Goal: Transaction & Acquisition: Purchase product/service

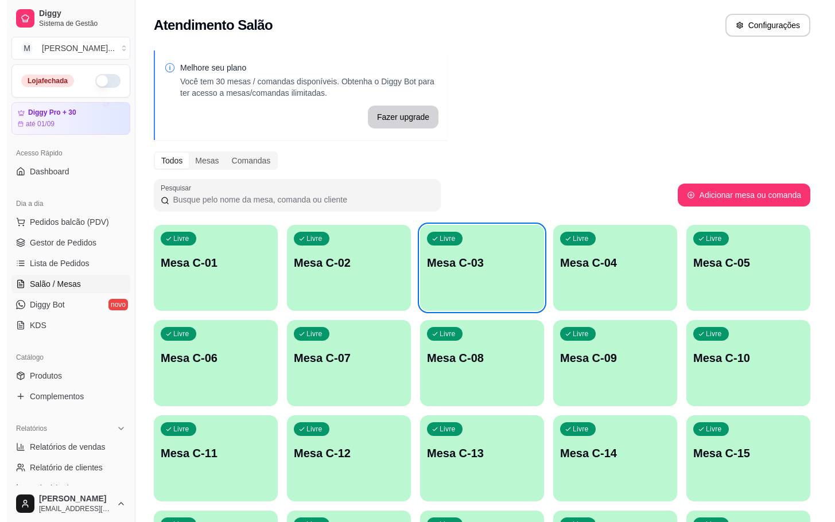
scroll to position [69, 0]
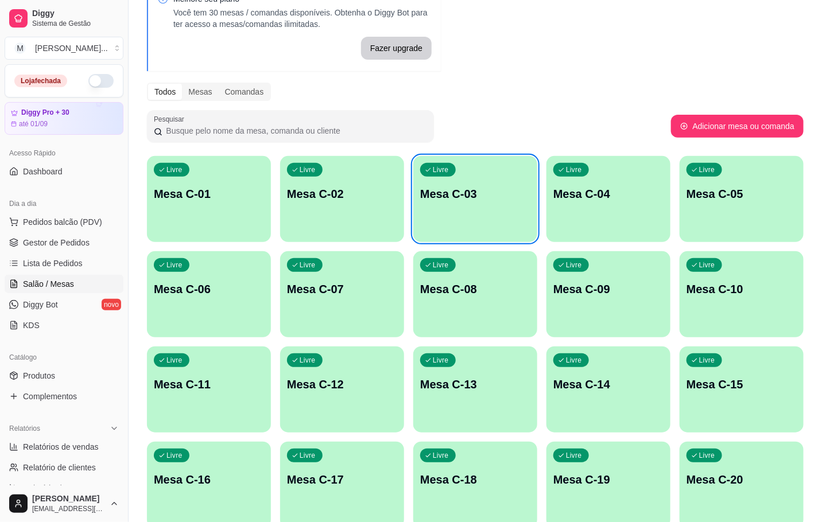
click at [613, 183] on div "Livre Mesa C-04" at bounding box center [609, 192] width 124 height 72
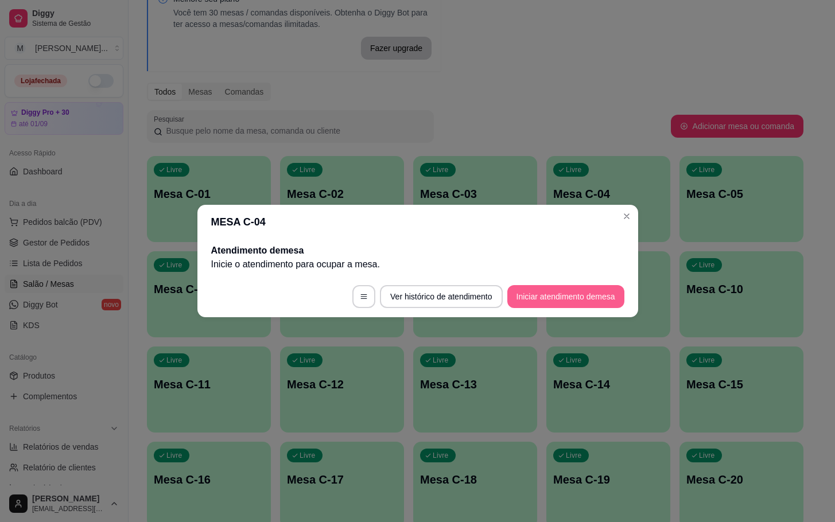
click at [578, 295] on button "Iniciar atendimento de mesa" at bounding box center [566, 296] width 117 height 23
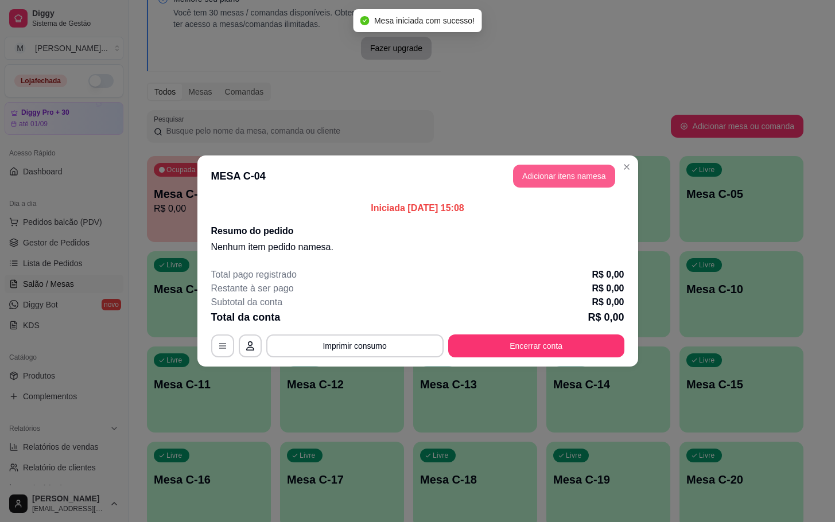
click at [550, 175] on button "Adicionar itens na mesa" at bounding box center [564, 176] width 102 height 23
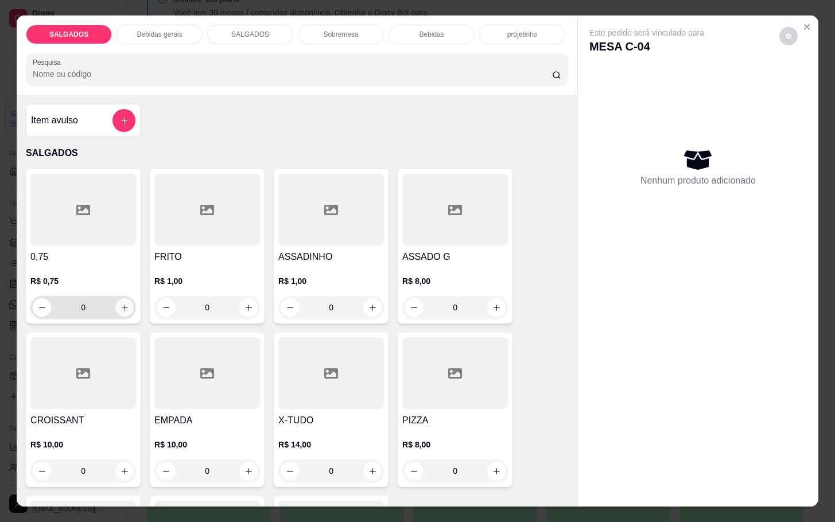
click at [121, 304] on icon "increase-product-quantity" at bounding box center [125, 308] width 9 height 9
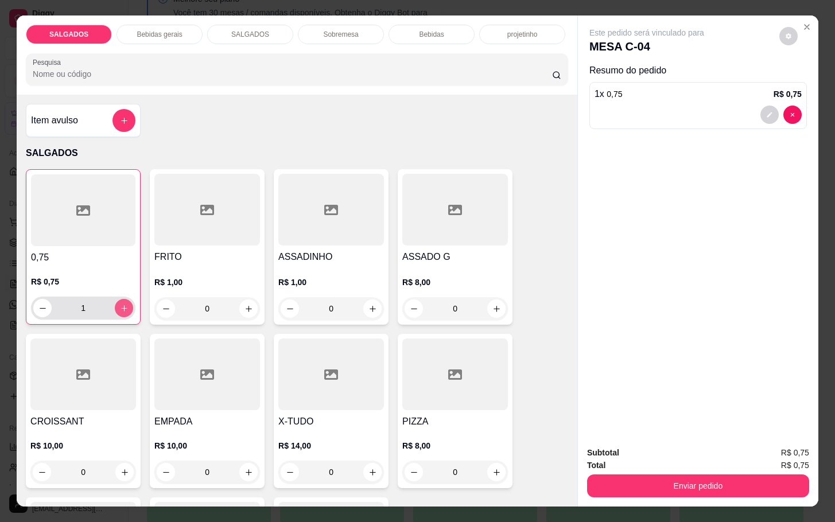
click at [115, 299] on button "increase-product-quantity" at bounding box center [124, 308] width 18 height 18
click at [38, 304] on icon "decrease-product-quantity" at bounding box center [42, 308] width 9 height 9
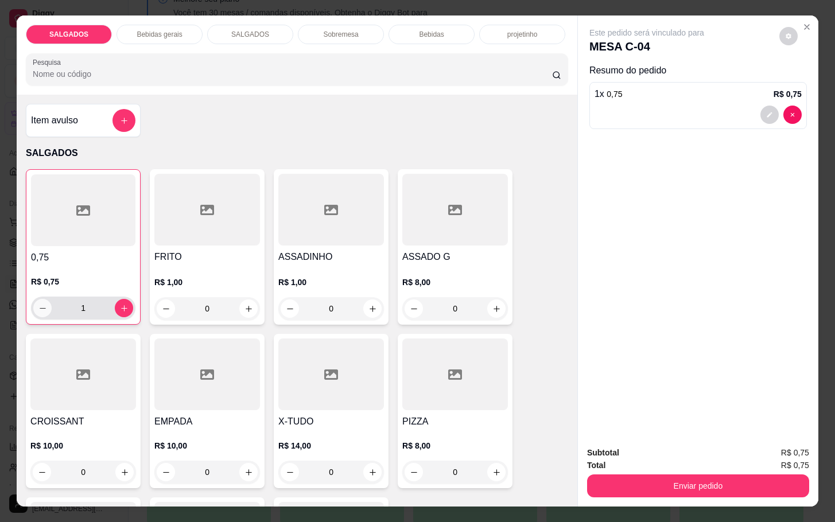
type input "0"
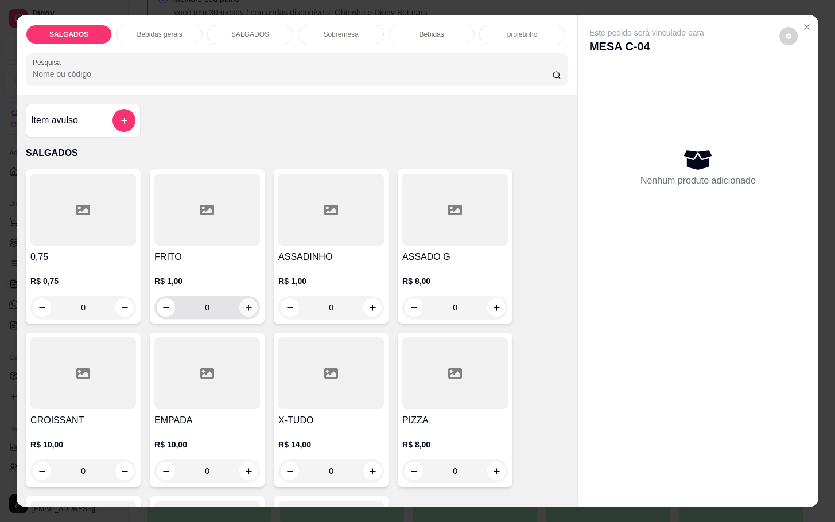
click at [239, 300] on button "increase-product-quantity" at bounding box center [248, 308] width 18 height 18
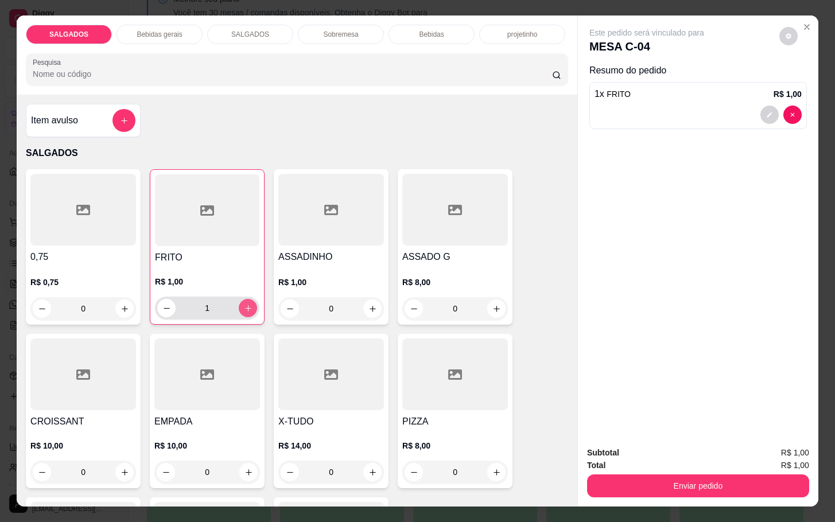
click at [244, 304] on icon "increase-product-quantity" at bounding box center [248, 308] width 9 height 9
click at [239, 300] on button "increase-product-quantity" at bounding box center [248, 309] width 18 height 18
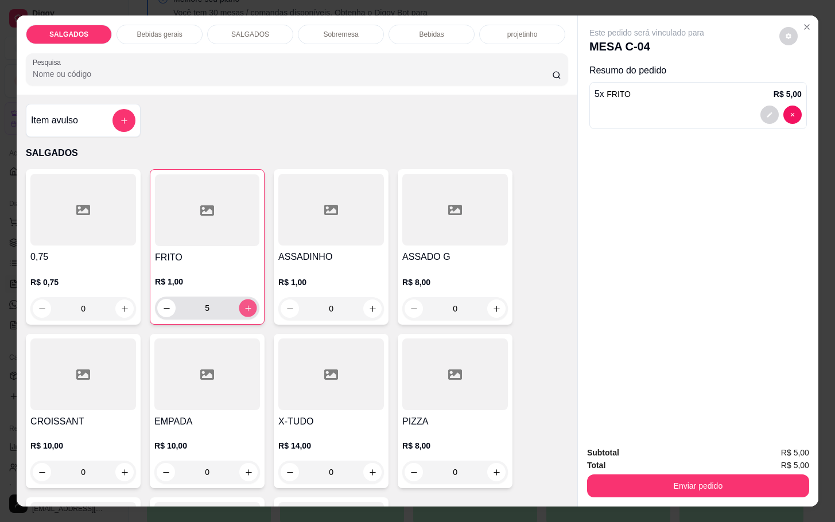
type input "6"
click at [369, 305] on icon "increase-product-quantity" at bounding box center [373, 309] width 9 height 9
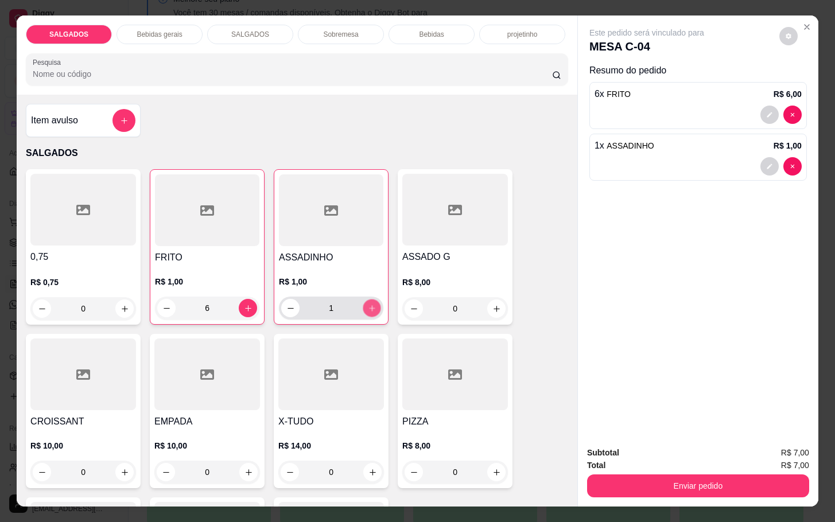
click at [368, 304] on icon "increase-product-quantity" at bounding box center [372, 308] width 9 height 9
type input "2"
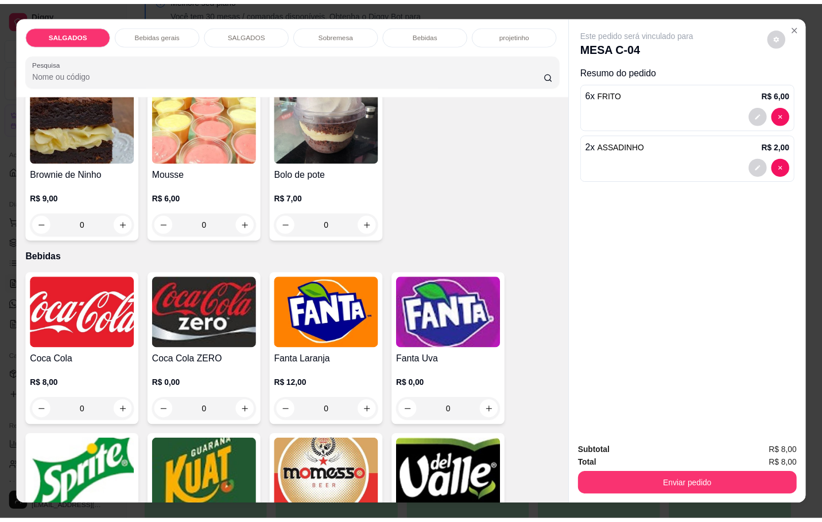
scroll to position [2153, 0]
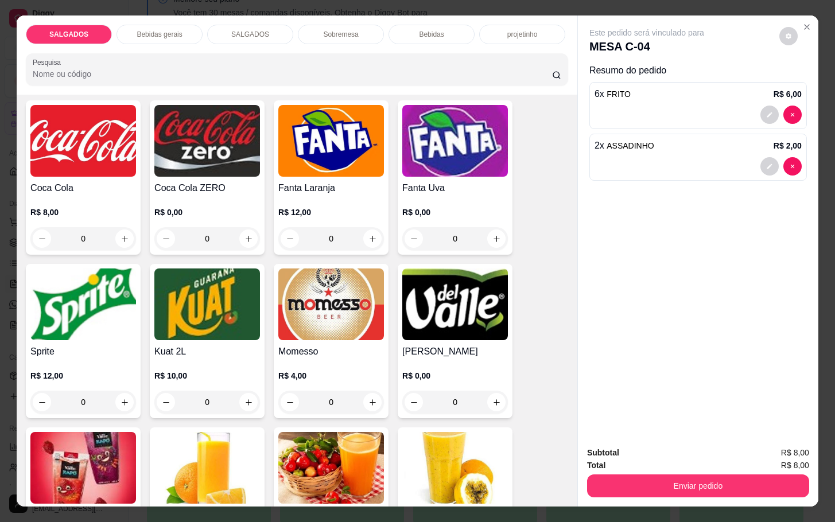
click at [364, 336] on div "Momesso R$ 4,00 0" at bounding box center [331, 341] width 115 height 154
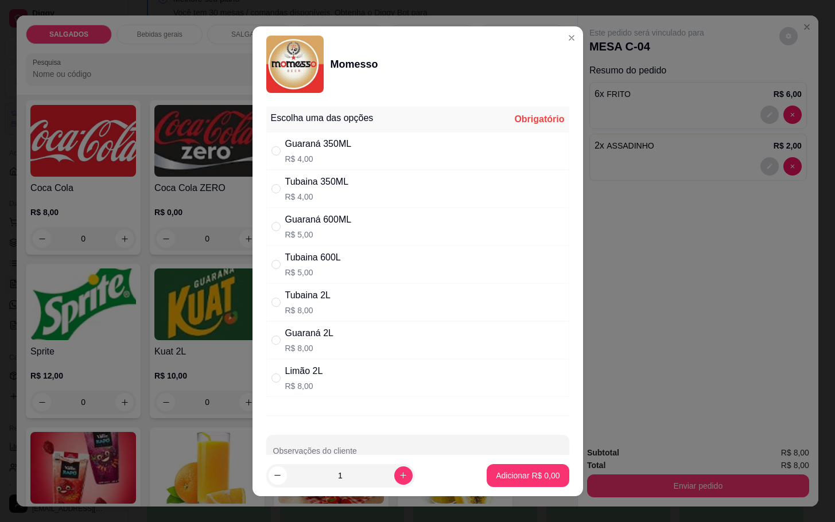
click at [334, 199] on p "R$ 4,00" at bounding box center [317, 196] width 64 height 11
radio input "true"
click at [497, 483] on button "Adicionar R$ 4,00" at bounding box center [528, 475] width 82 height 23
type input "1"
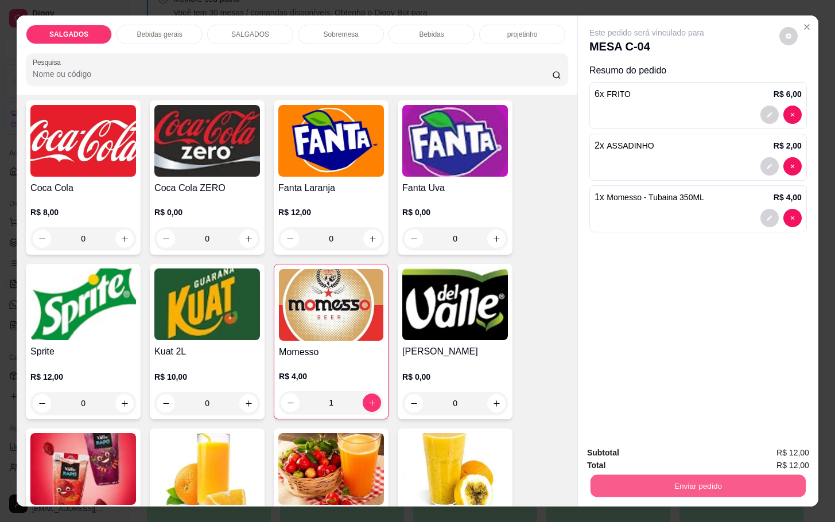
click at [682, 484] on button "Enviar pedido" at bounding box center [698, 486] width 215 height 22
click at [673, 456] on button "Não registrar e enviar pedido" at bounding box center [659, 451] width 116 height 21
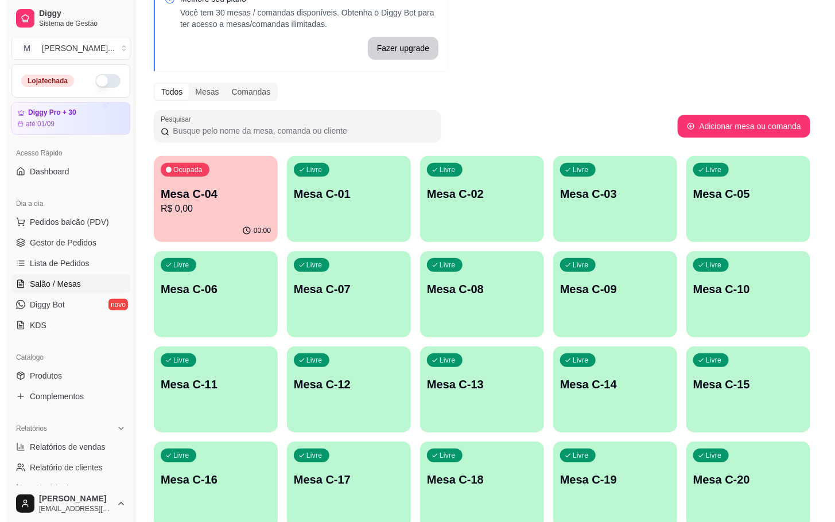
scroll to position [312, 0]
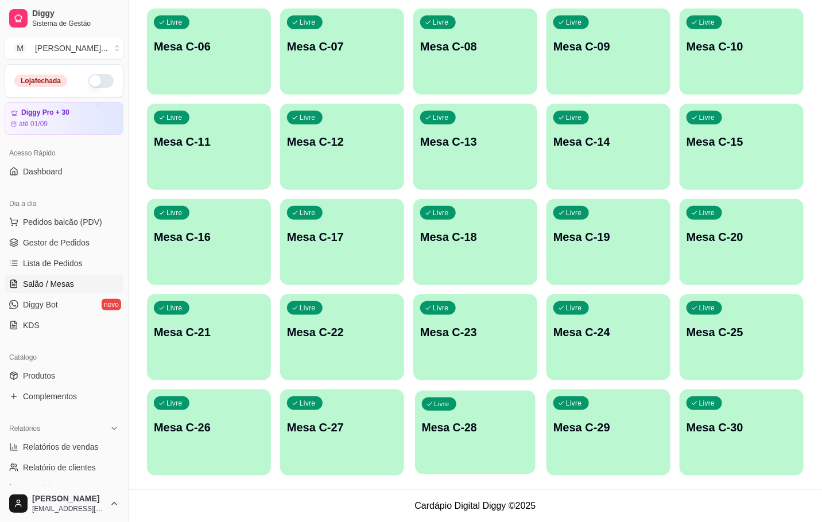
click at [431, 431] on p "Mesa C-28" at bounding box center [475, 428] width 107 height 16
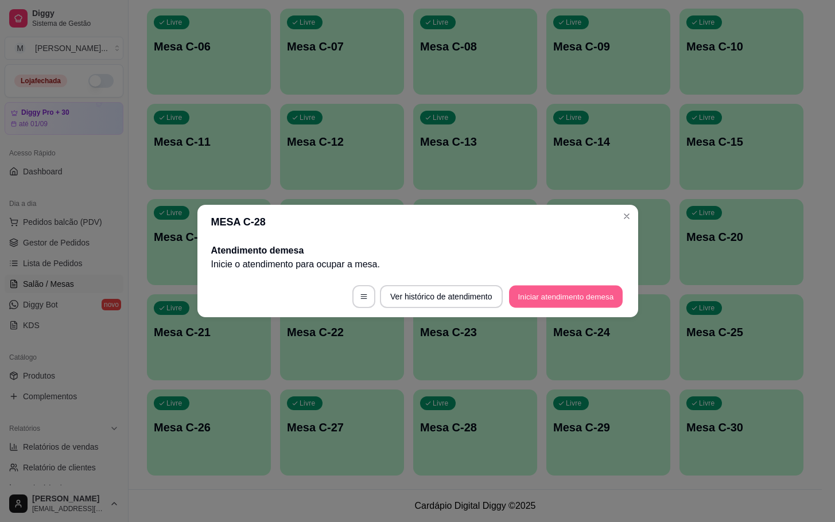
click at [530, 295] on button "Iniciar atendimento de mesa" at bounding box center [566, 297] width 114 height 22
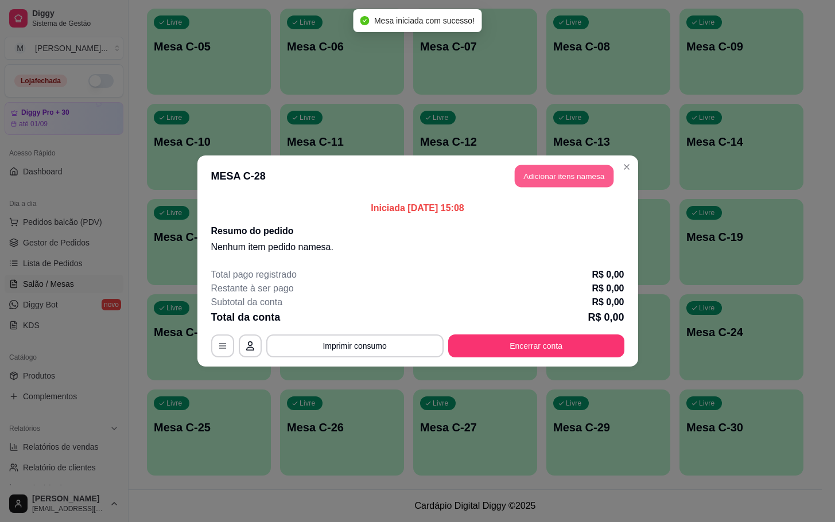
click at [575, 179] on button "Adicionar itens na mesa" at bounding box center [564, 176] width 99 height 22
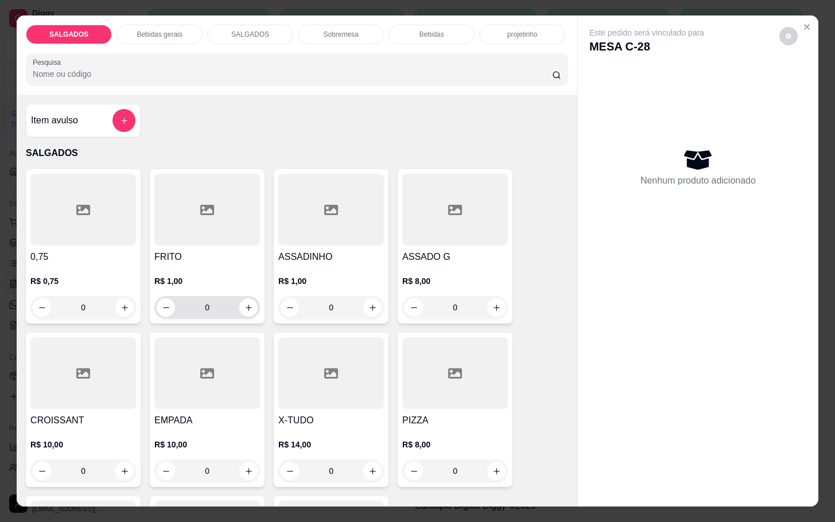
click at [223, 300] on input "0" at bounding box center [207, 307] width 64 height 23
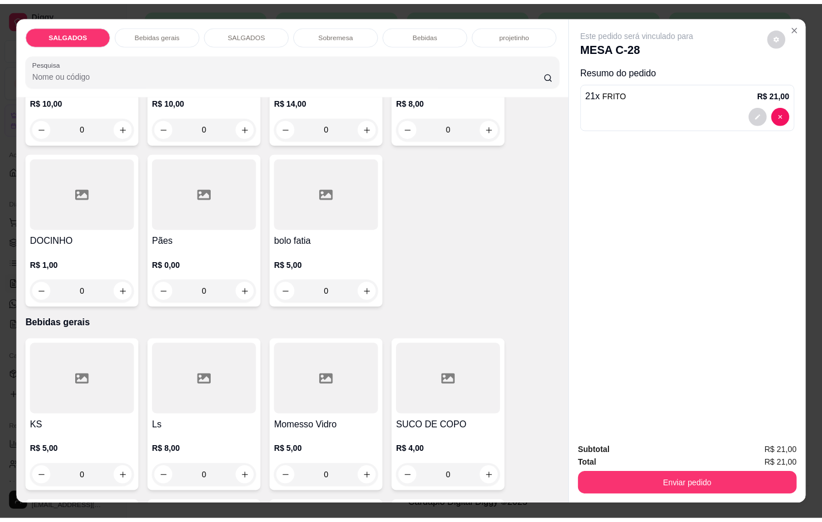
scroll to position [431, 0]
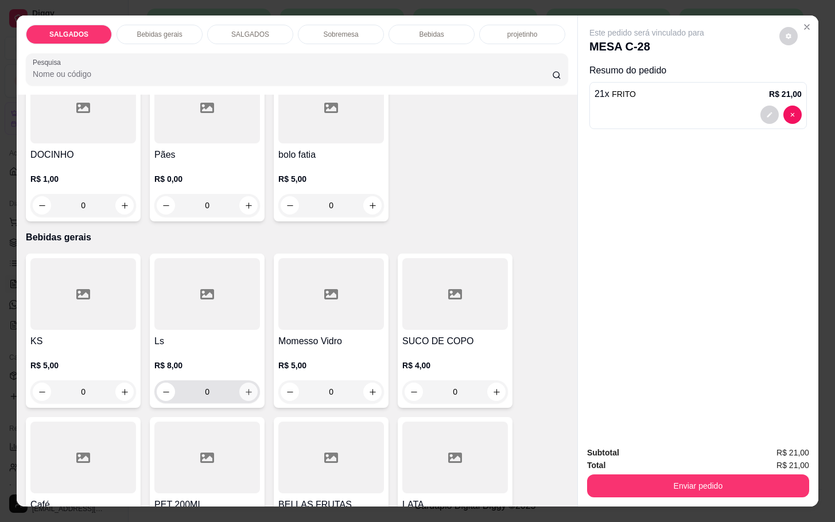
type input "21"
click at [239, 390] on button "increase-product-quantity" at bounding box center [248, 392] width 18 height 18
type input "1"
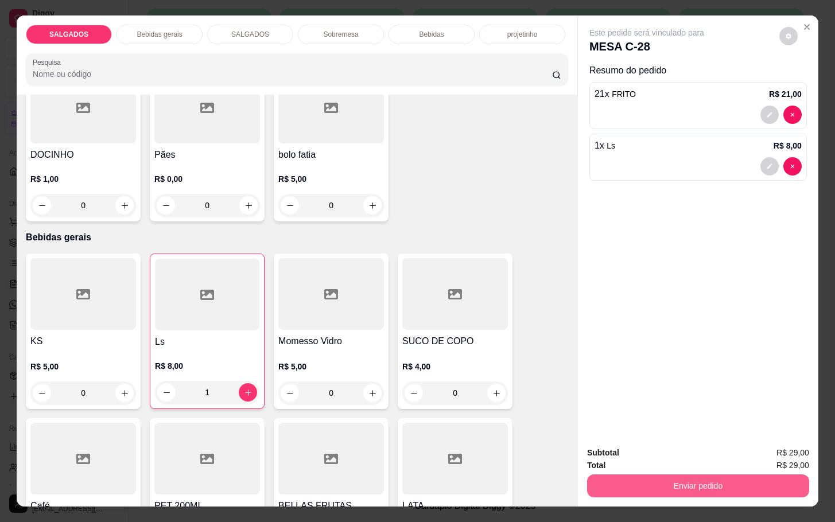
click at [638, 481] on button "Enviar pedido" at bounding box center [698, 486] width 222 height 23
click at [677, 443] on button "Não registrar e enviar pedido" at bounding box center [658, 452] width 119 height 22
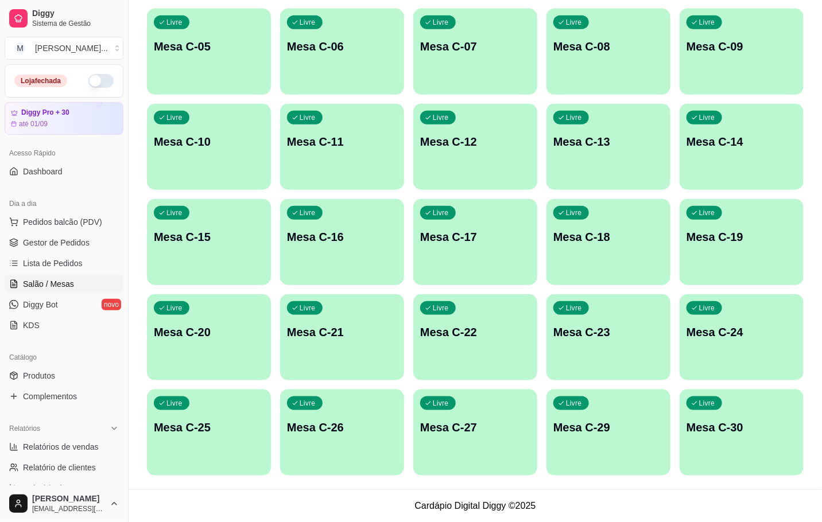
scroll to position [140, 0]
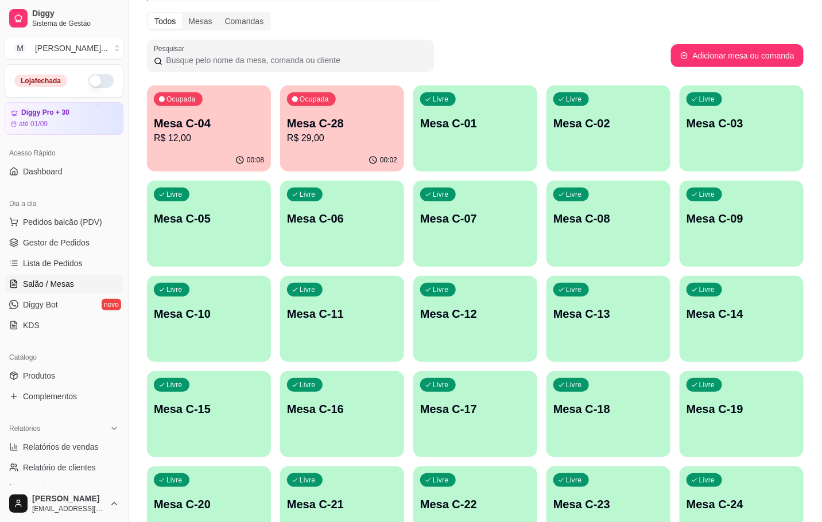
click at [219, 154] on div "00:08" at bounding box center [209, 160] width 124 height 22
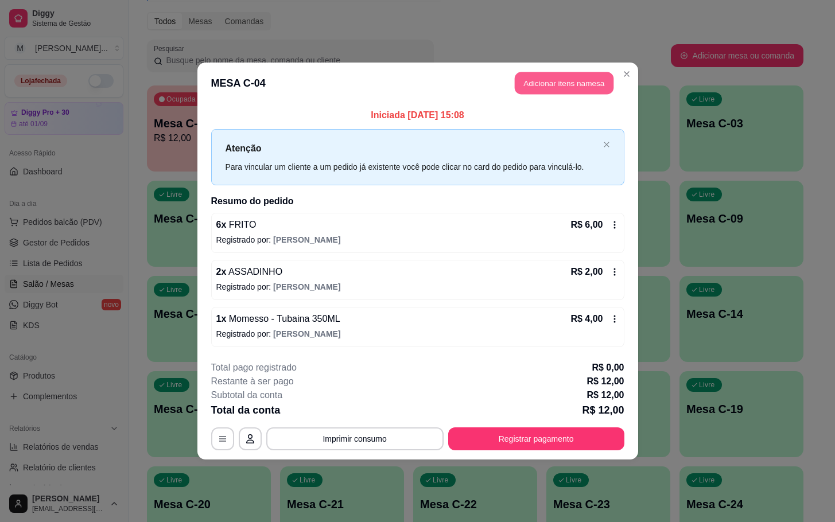
click at [517, 76] on button "Adicionar itens na mesa" at bounding box center [564, 83] width 99 height 22
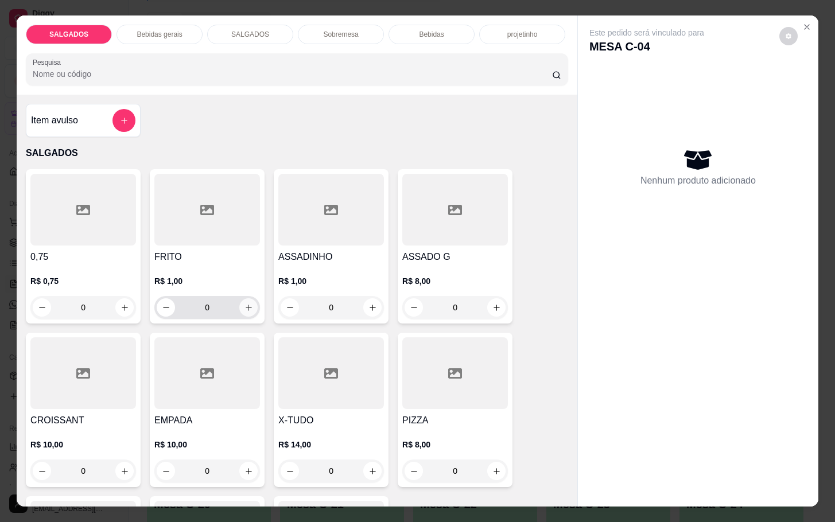
click at [246, 304] on icon "increase-product-quantity" at bounding box center [249, 308] width 9 height 9
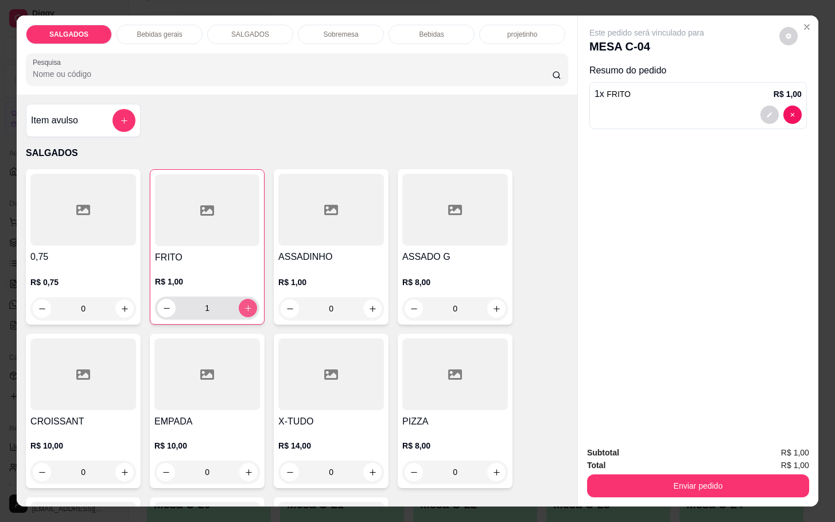
type input "1"
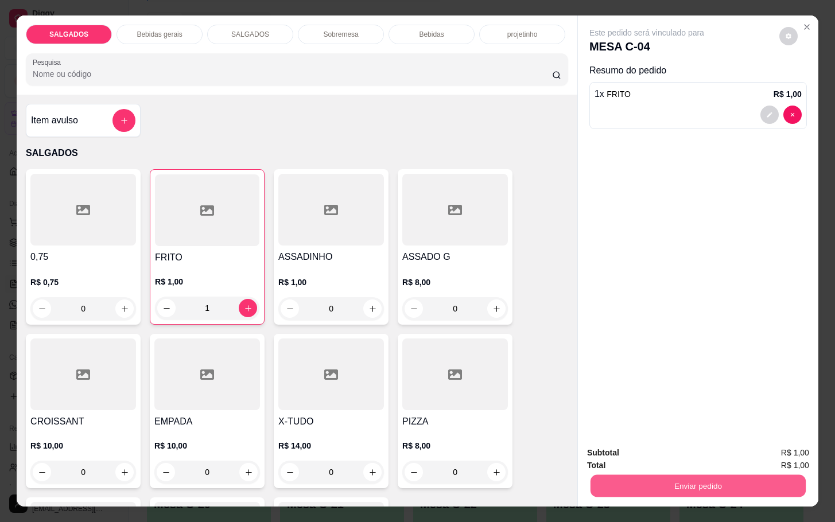
click at [646, 476] on button "Enviar pedido" at bounding box center [698, 486] width 215 height 22
click at [641, 455] on button "Não registrar e enviar pedido" at bounding box center [658, 452] width 119 height 22
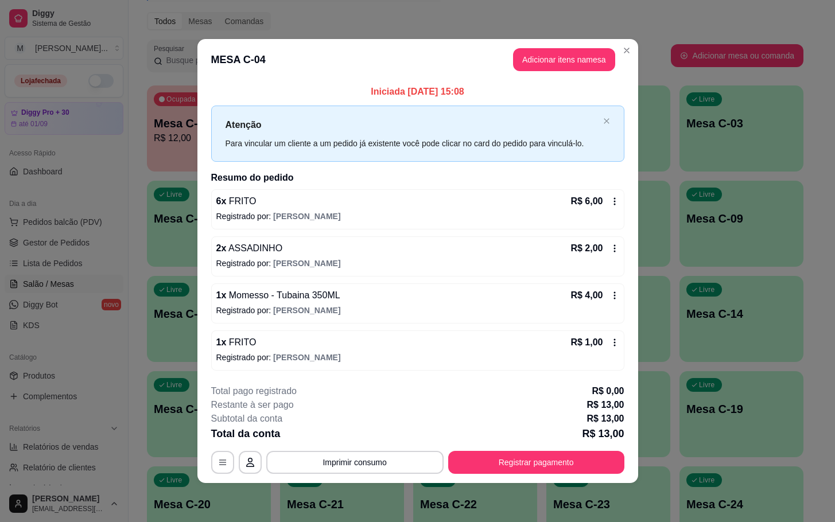
click at [579, 450] on div "**********" at bounding box center [417, 430] width 413 height 90
click at [518, 462] on button "Registrar pagamento" at bounding box center [536, 462] width 176 height 23
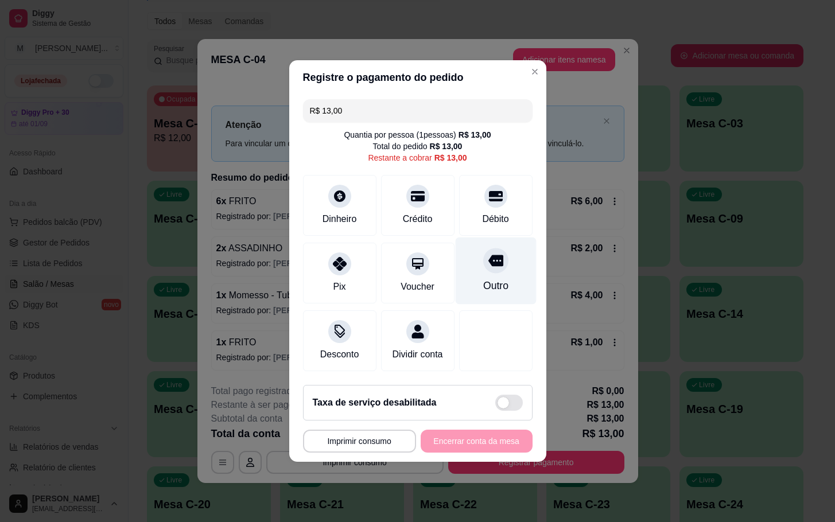
click at [483, 282] on div "Outro" at bounding box center [495, 285] width 25 height 15
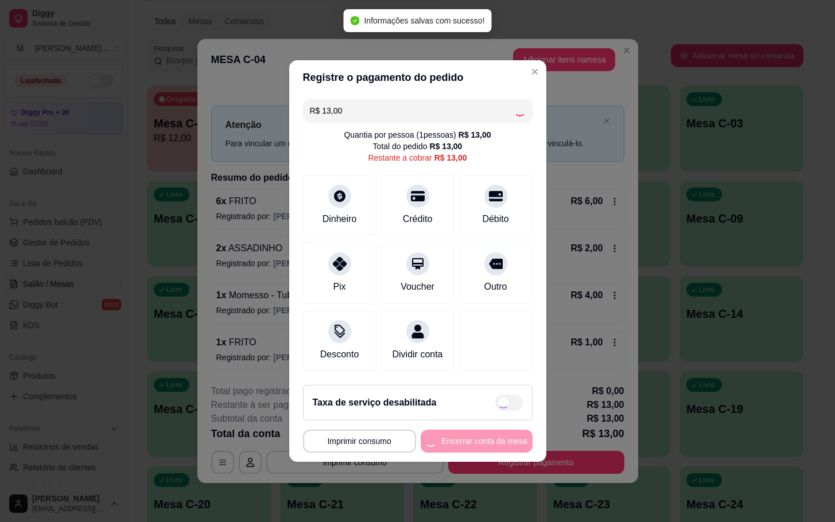
type input "R$ 0,00"
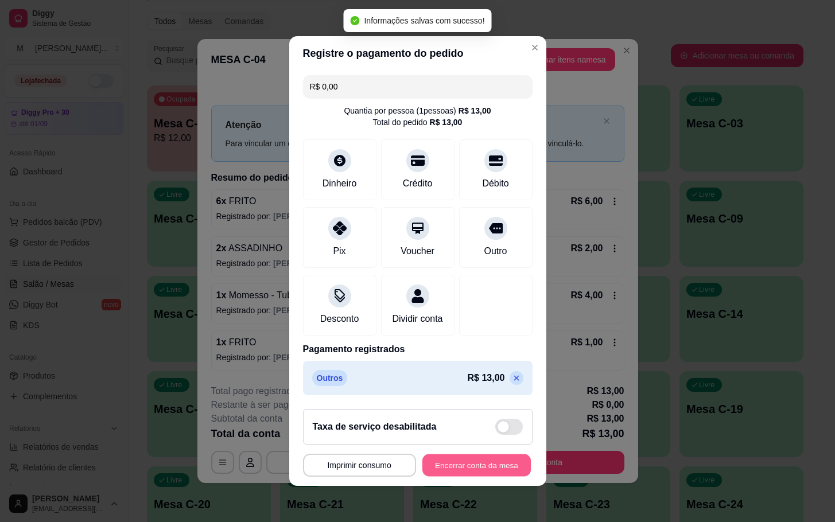
click at [441, 462] on button "Encerrar conta da mesa" at bounding box center [477, 466] width 109 height 22
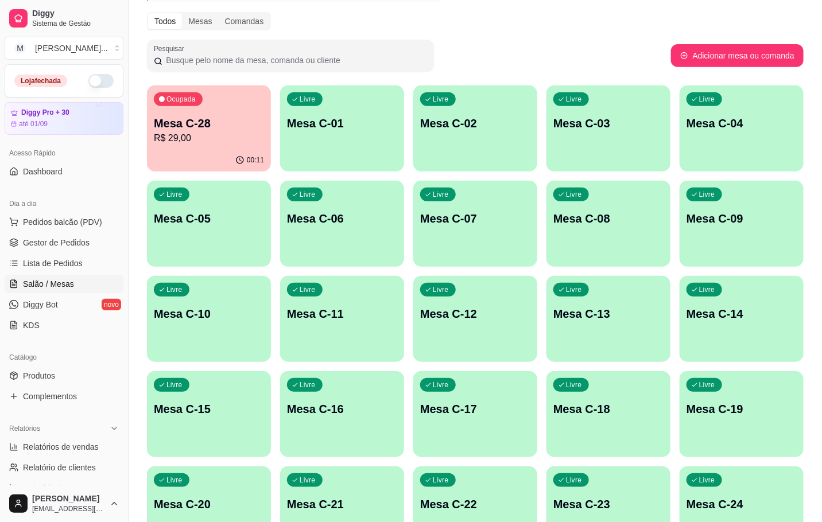
click at [157, 138] on p "R$ 29,00" at bounding box center [209, 138] width 110 height 14
click at [199, 146] on div "Ocupada Mesa C-28 R$ 29,00" at bounding box center [209, 118] width 121 height 62
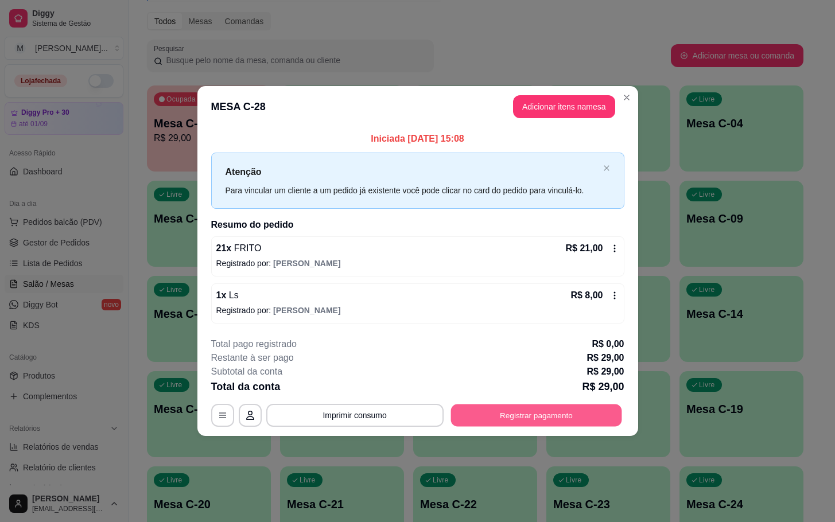
click at [516, 416] on button "Registrar pagamento" at bounding box center [536, 415] width 171 height 22
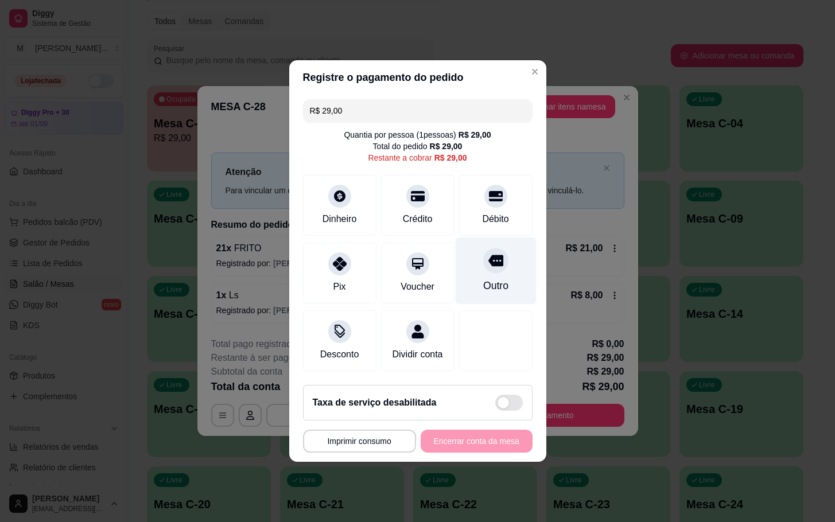
click at [483, 278] on div "Outro" at bounding box center [495, 285] width 25 height 15
type input "R$ 0,00"
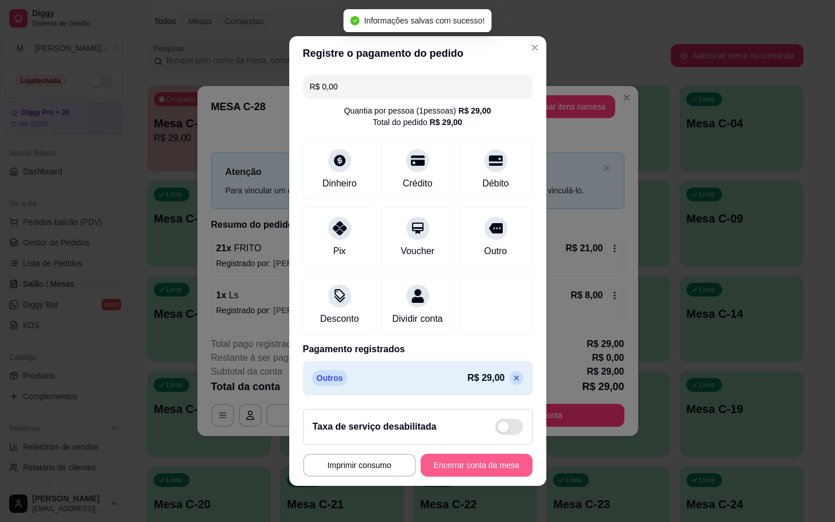
click at [465, 474] on button "Encerrar conta da mesa" at bounding box center [477, 465] width 112 height 23
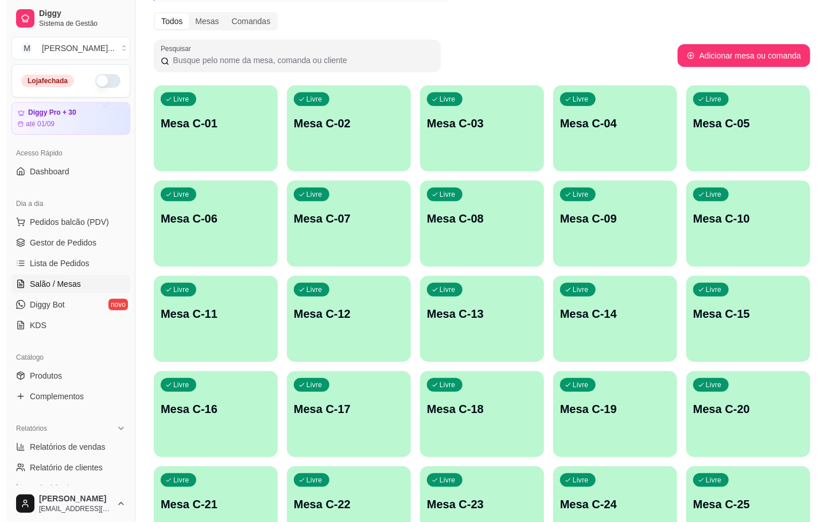
scroll to position [312, 0]
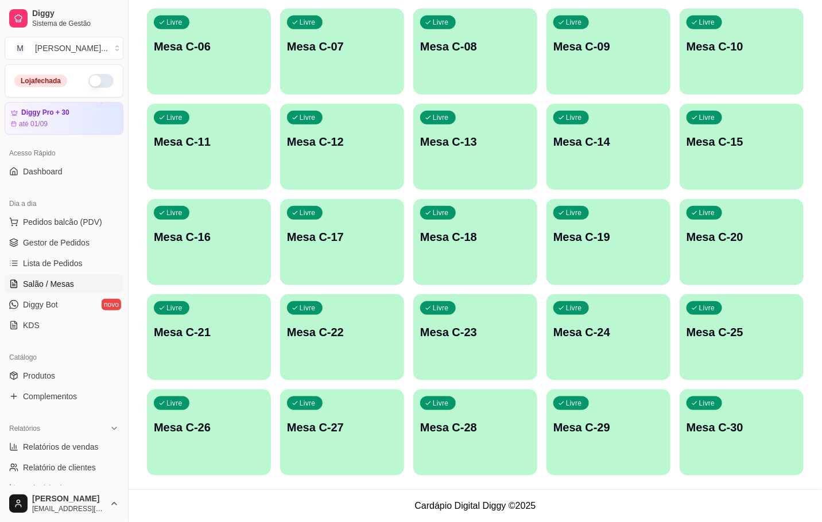
click at [472, 419] on div "Livre Mesa C-28" at bounding box center [475, 426] width 124 height 72
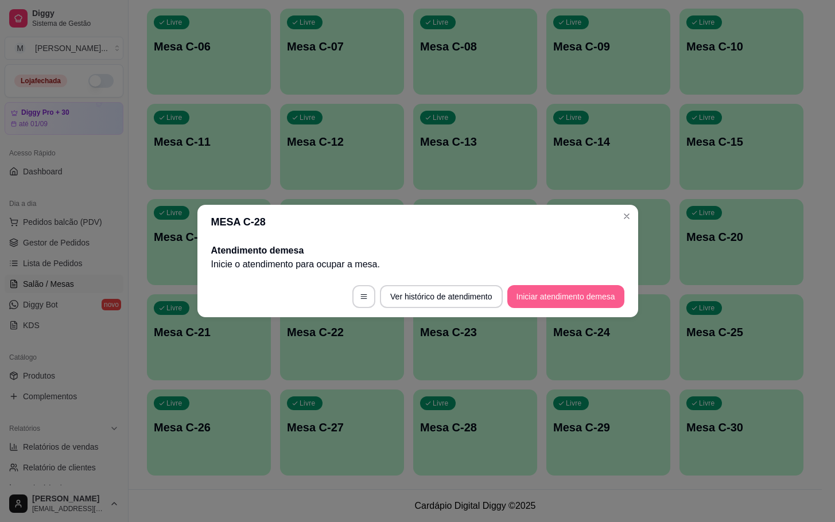
click at [534, 301] on button "Iniciar atendimento de mesa" at bounding box center [566, 296] width 117 height 23
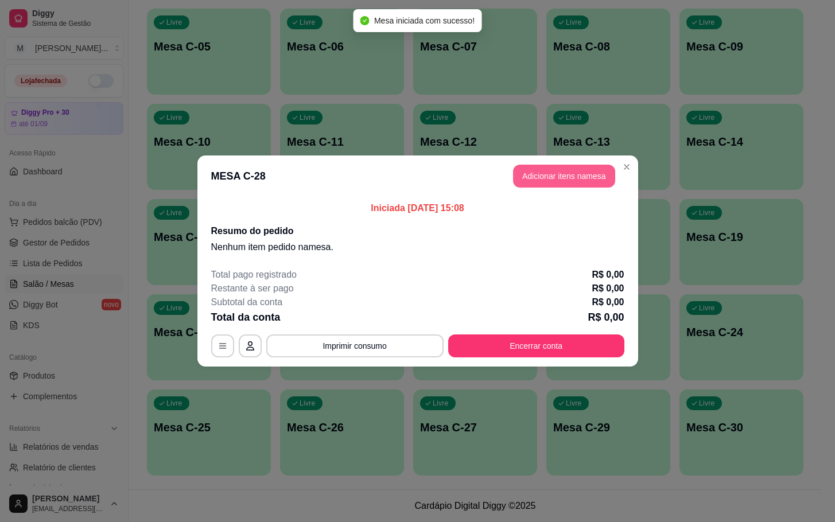
click at [531, 181] on button "Adicionar itens na mesa" at bounding box center [564, 176] width 102 height 23
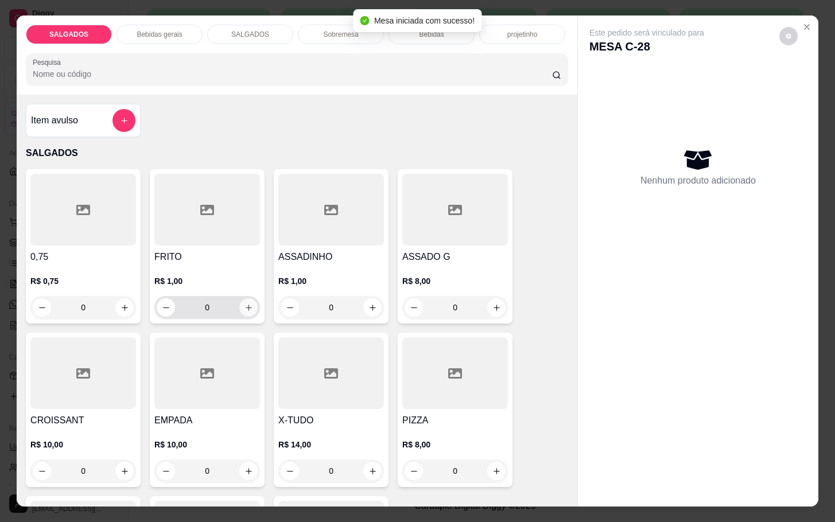
click at [239, 308] on button "increase-product-quantity" at bounding box center [248, 308] width 18 height 18
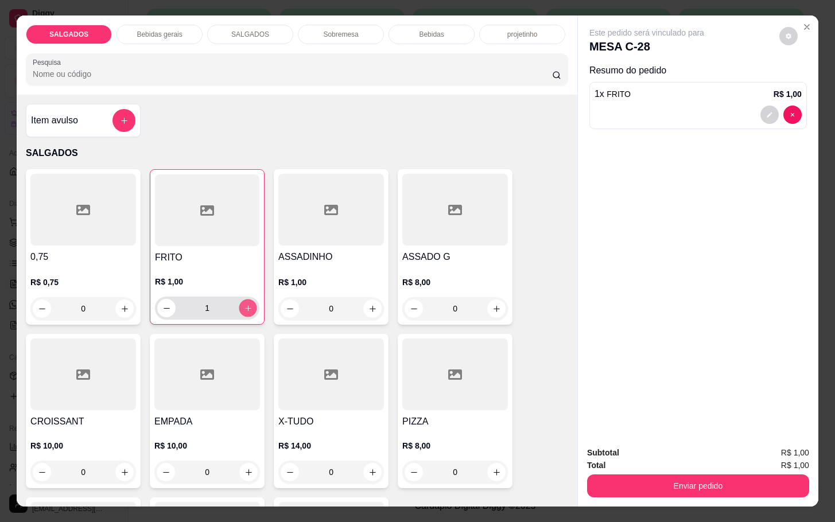
click at [239, 308] on button "increase-product-quantity" at bounding box center [248, 309] width 18 height 18
type input "4"
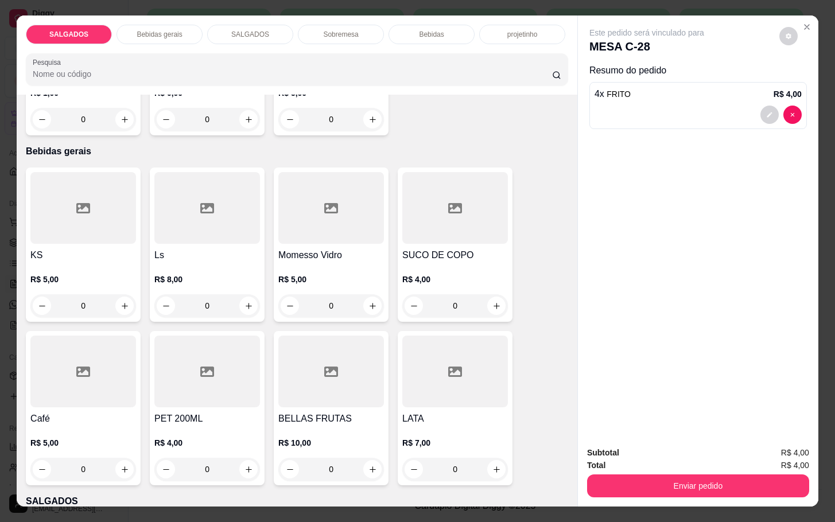
scroll to position [603, 0]
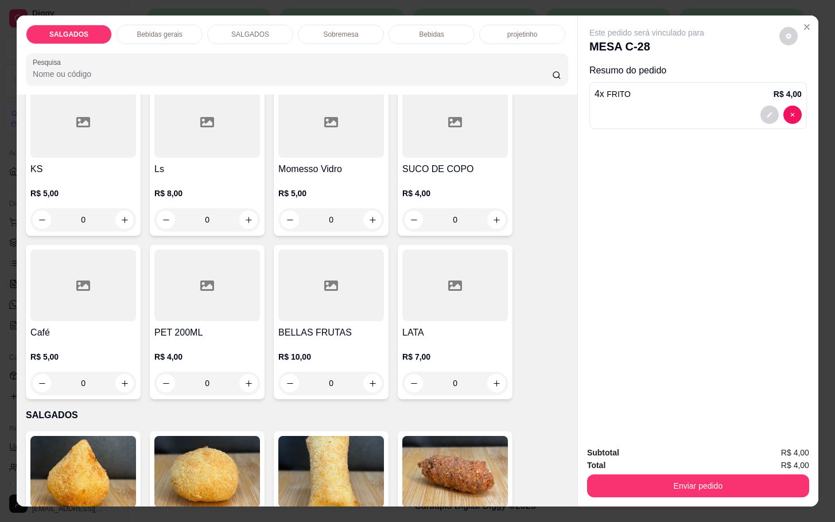
click at [100, 326] on h4 "Café" at bounding box center [83, 333] width 106 height 14
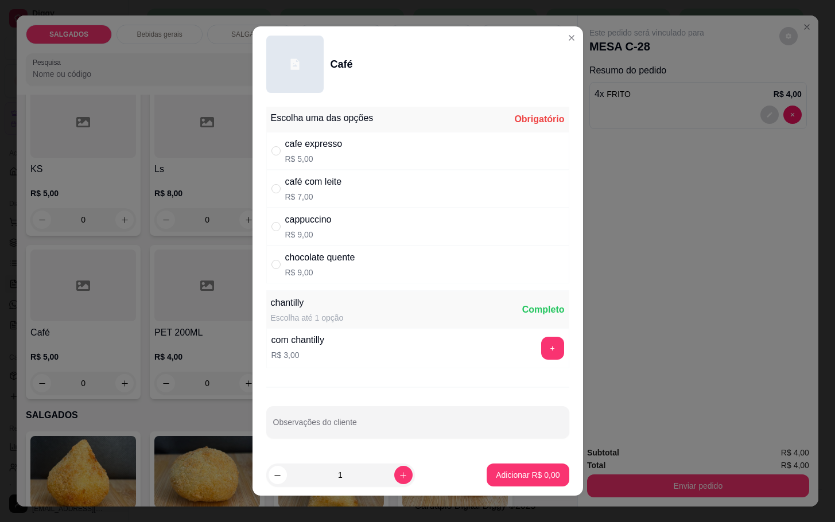
click at [286, 230] on p "R$ 9,00" at bounding box center [308, 234] width 47 height 11
radio input "true"
click at [497, 476] on p "Adicionar R$ 9,00" at bounding box center [528, 475] width 62 height 11
type input "1"
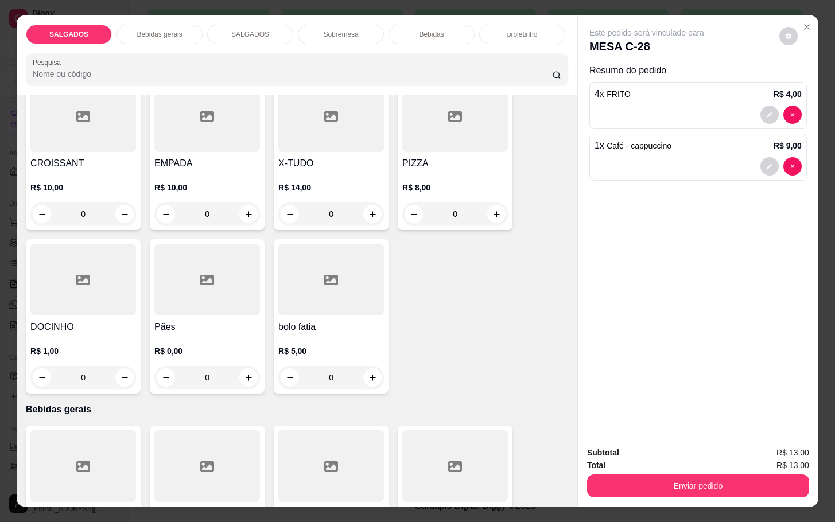
scroll to position [0, 0]
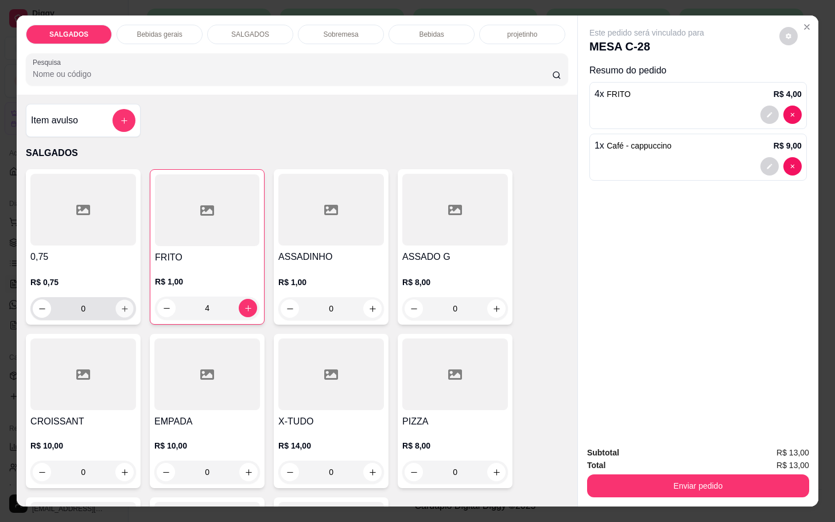
click at [121, 307] on icon "increase-product-quantity" at bounding box center [125, 309] width 9 height 9
click at [120, 307] on icon "increase-product-quantity" at bounding box center [124, 308] width 9 height 9
type input "2"
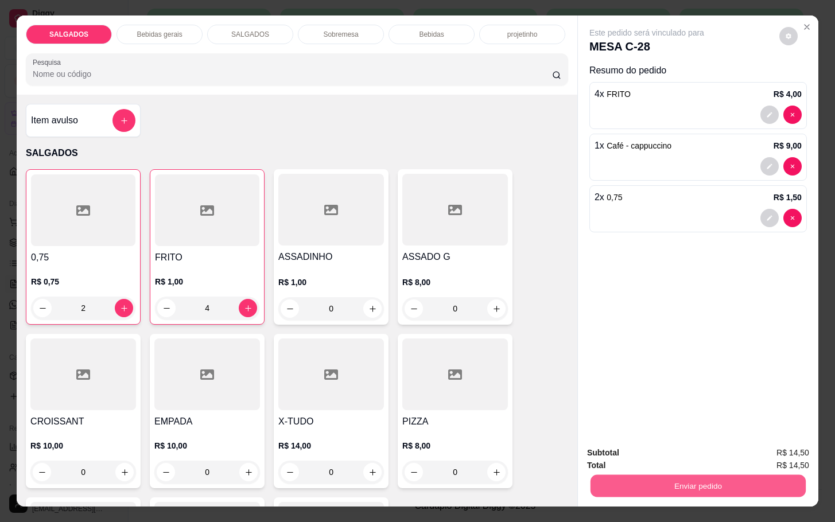
click at [636, 486] on button "Enviar pedido" at bounding box center [698, 486] width 215 height 22
click at [667, 451] on button "Não registrar e enviar pedido" at bounding box center [659, 451] width 116 height 21
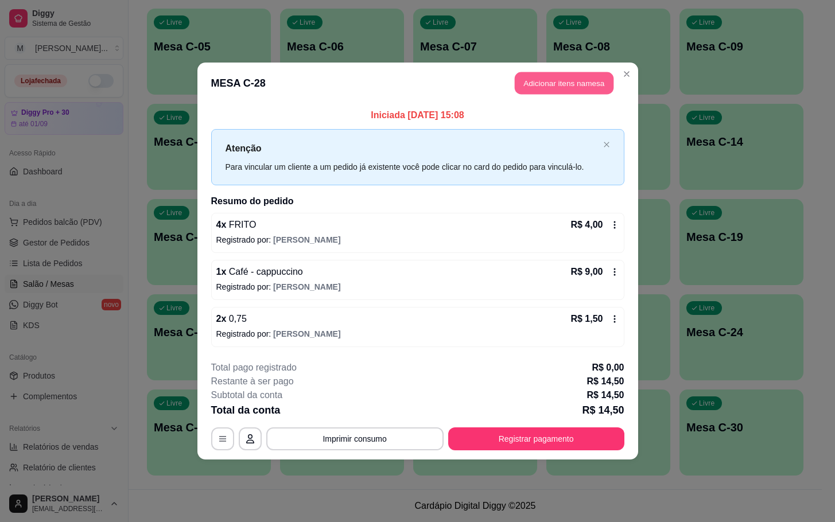
click at [547, 93] on button "Adicionar itens na mesa" at bounding box center [564, 83] width 99 height 22
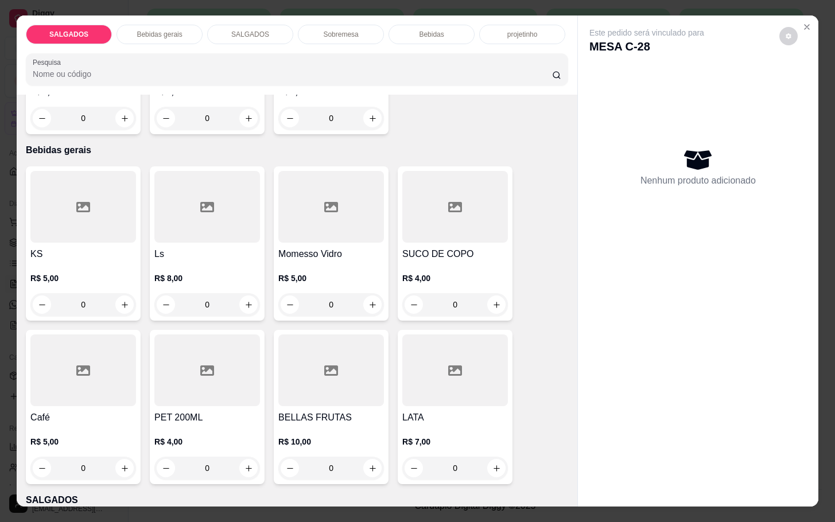
scroll to position [344, 0]
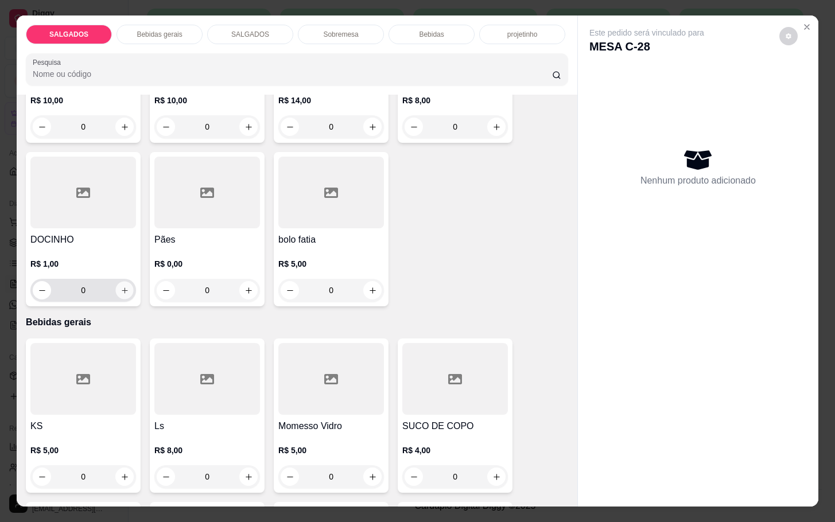
click at [125, 284] on button "increase-product-quantity" at bounding box center [125, 291] width 18 height 18
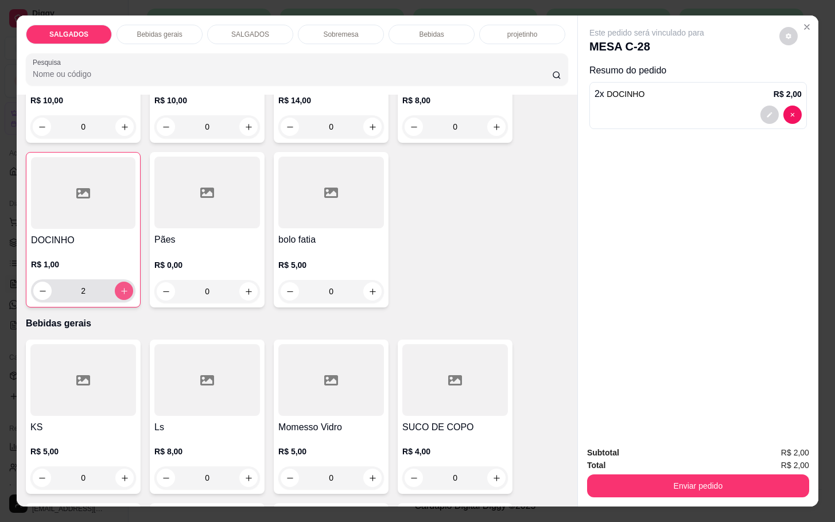
click at [123, 284] on button "increase-product-quantity" at bounding box center [124, 291] width 18 height 18
type input "3"
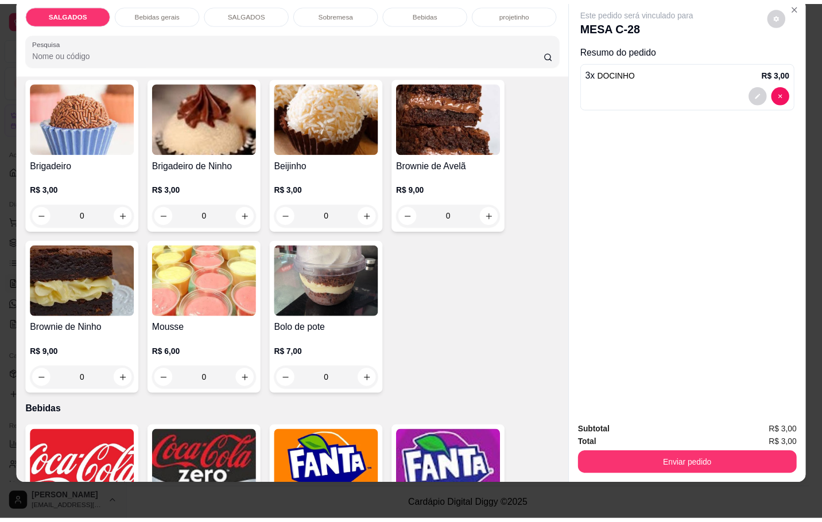
scroll to position [1719, 0]
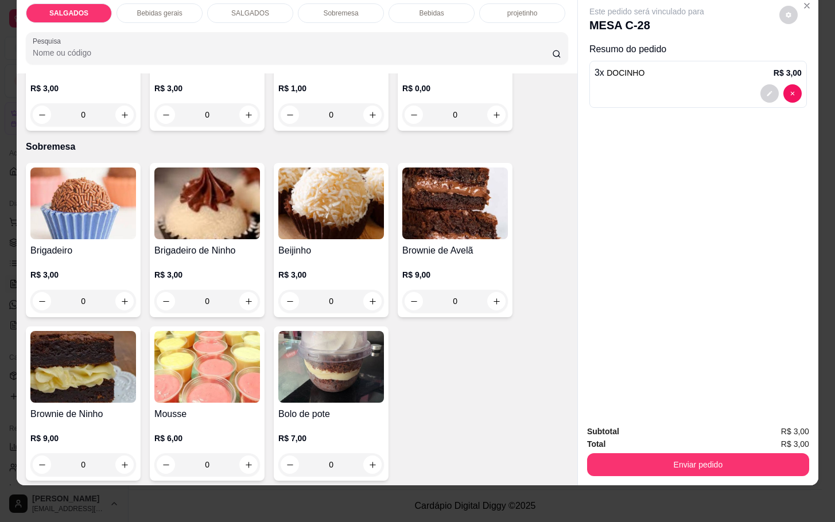
click at [321, 363] on img at bounding box center [331, 367] width 106 height 72
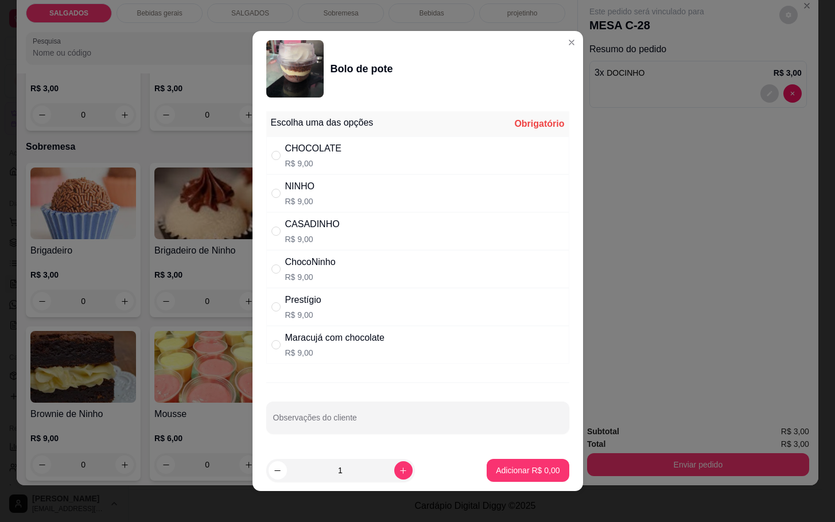
click at [297, 243] on p "R$ 9,00" at bounding box center [312, 239] width 55 height 11
radio input "true"
click at [509, 471] on p "Adicionar R$ 9,00" at bounding box center [528, 470] width 62 height 11
type input "1"
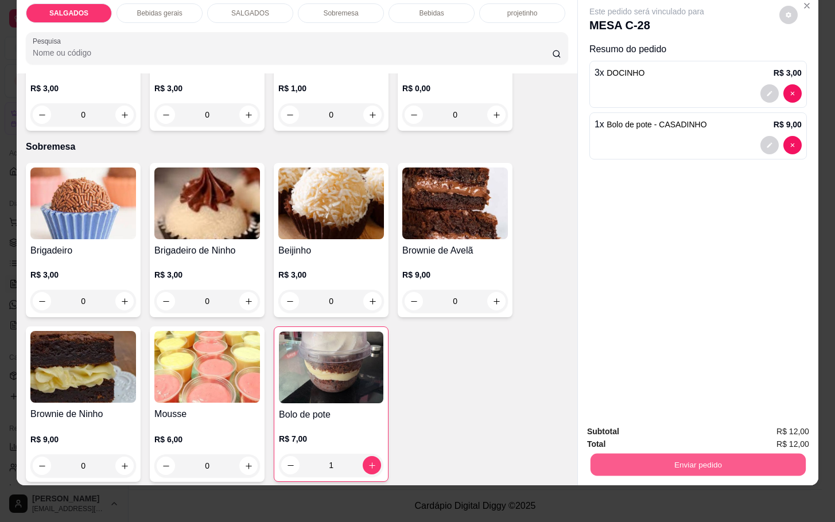
click at [601, 462] on button "Enviar pedido" at bounding box center [698, 465] width 215 height 22
click at [626, 420] on button "Não registrar e enviar pedido" at bounding box center [657, 423] width 125 height 23
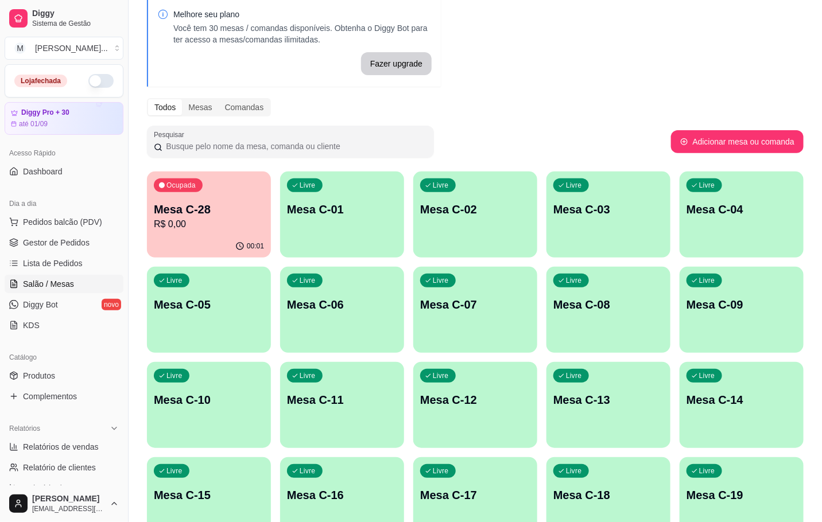
scroll to position [0, 0]
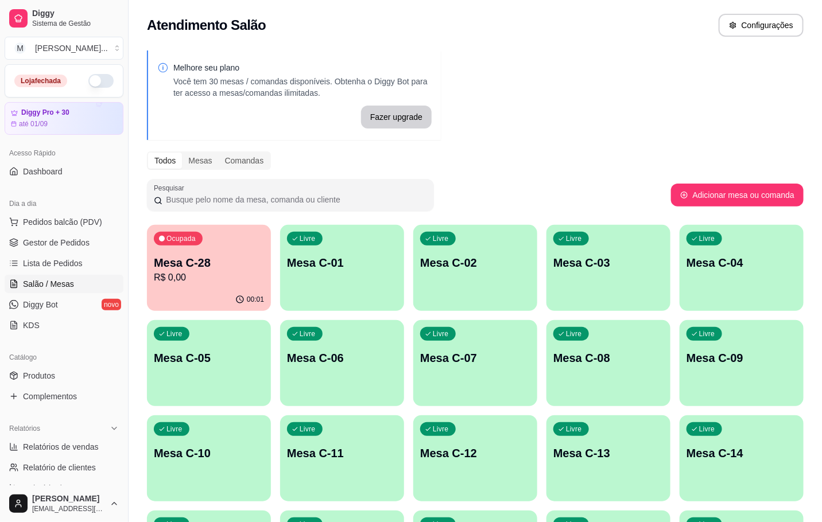
click at [176, 283] on p "R$ 0,00" at bounding box center [209, 278] width 110 height 14
click at [226, 292] on div "00:09" at bounding box center [209, 300] width 124 height 22
click at [246, 273] on p "R$ 0,00" at bounding box center [209, 277] width 107 height 13
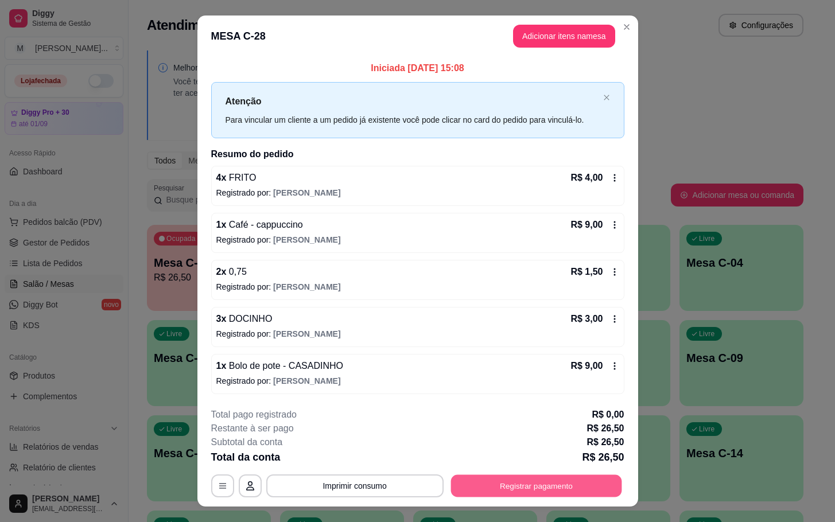
click at [529, 493] on button "Registrar pagamento" at bounding box center [536, 486] width 171 height 22
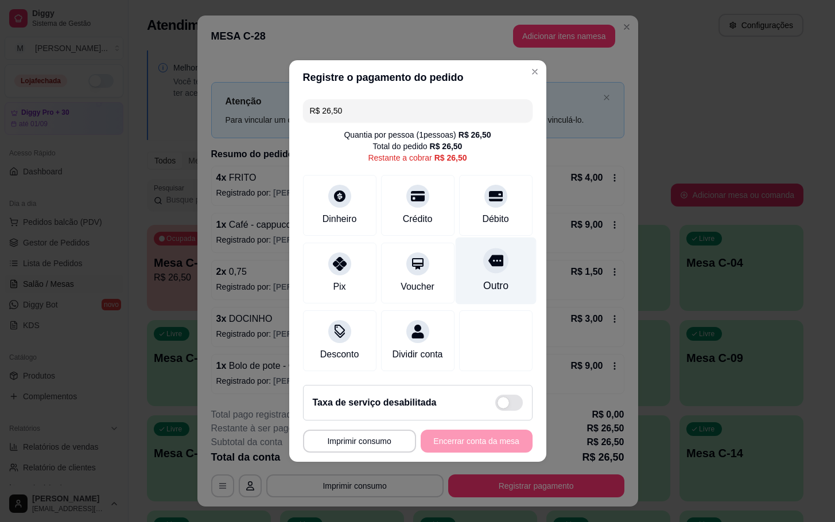
click at [488, 261] on icon at bounding box center [495, 260] width 15 height 15
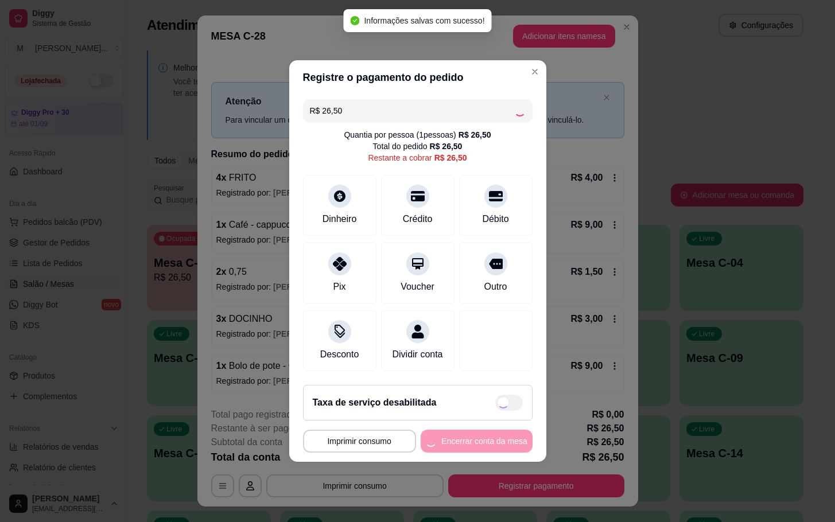
type input "R$ 0,00"
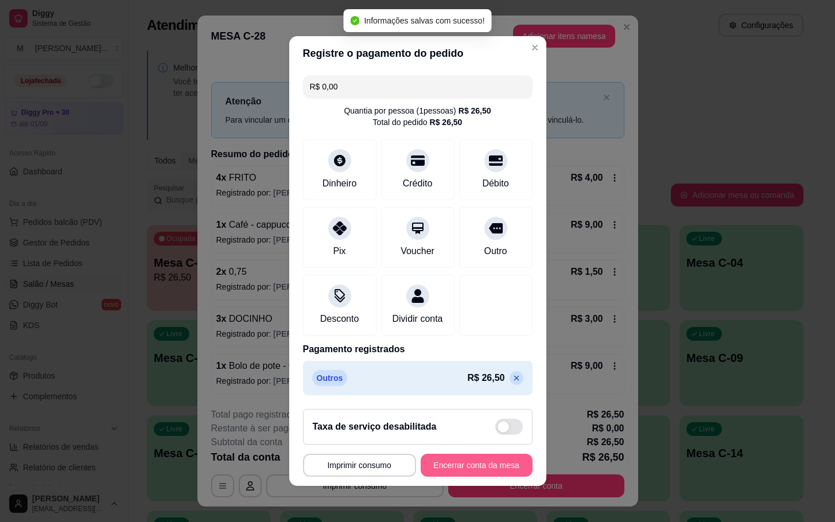
click at [446, 472] on button "Encerrar conta da mesa" at bounding box center [477, 465] width 112 height 23
